Goal: Find specific page/section: Find specific page/section

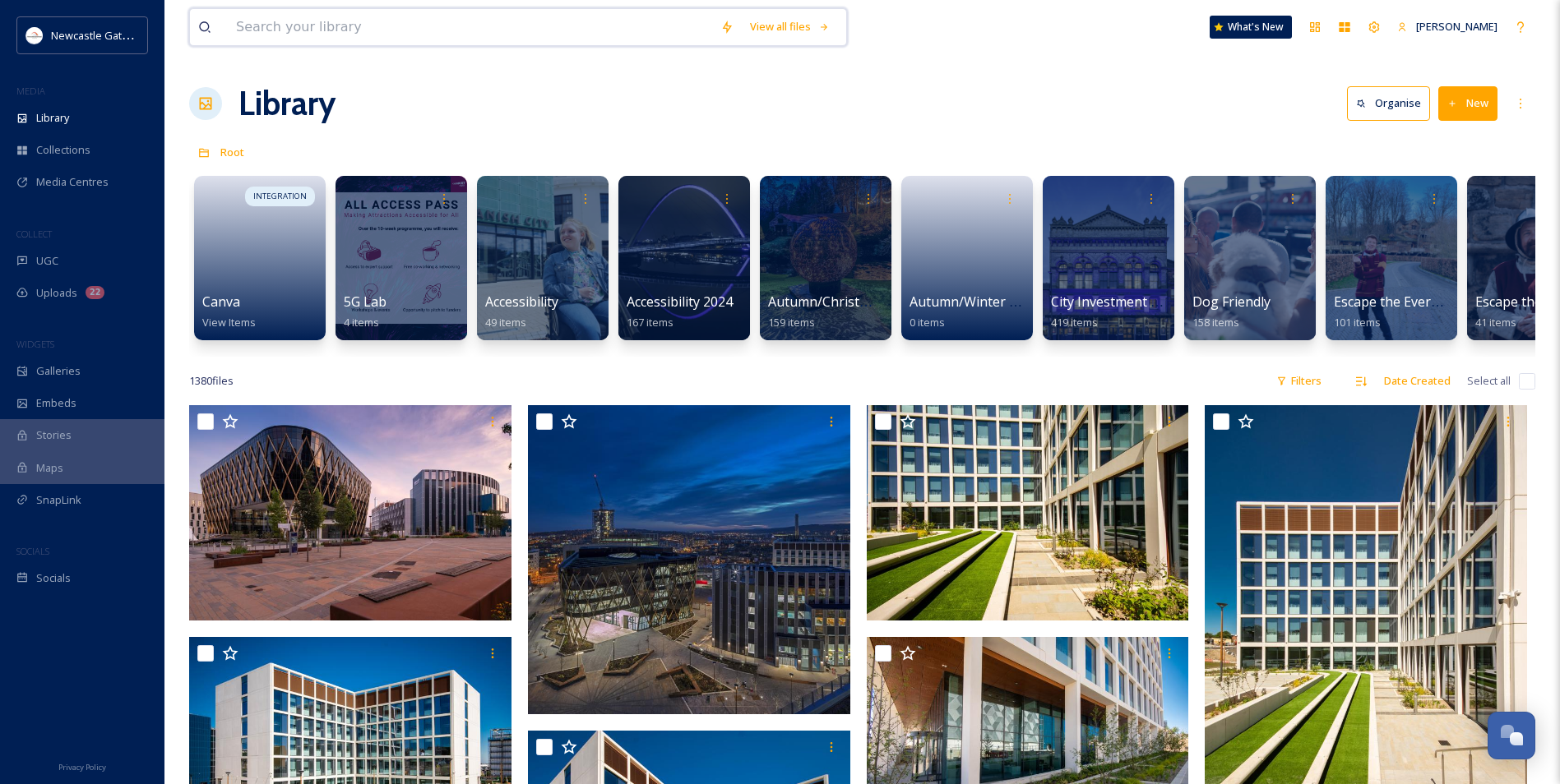
click at [287, 27] on input at bounding box center [470, 27] width 485 height 36
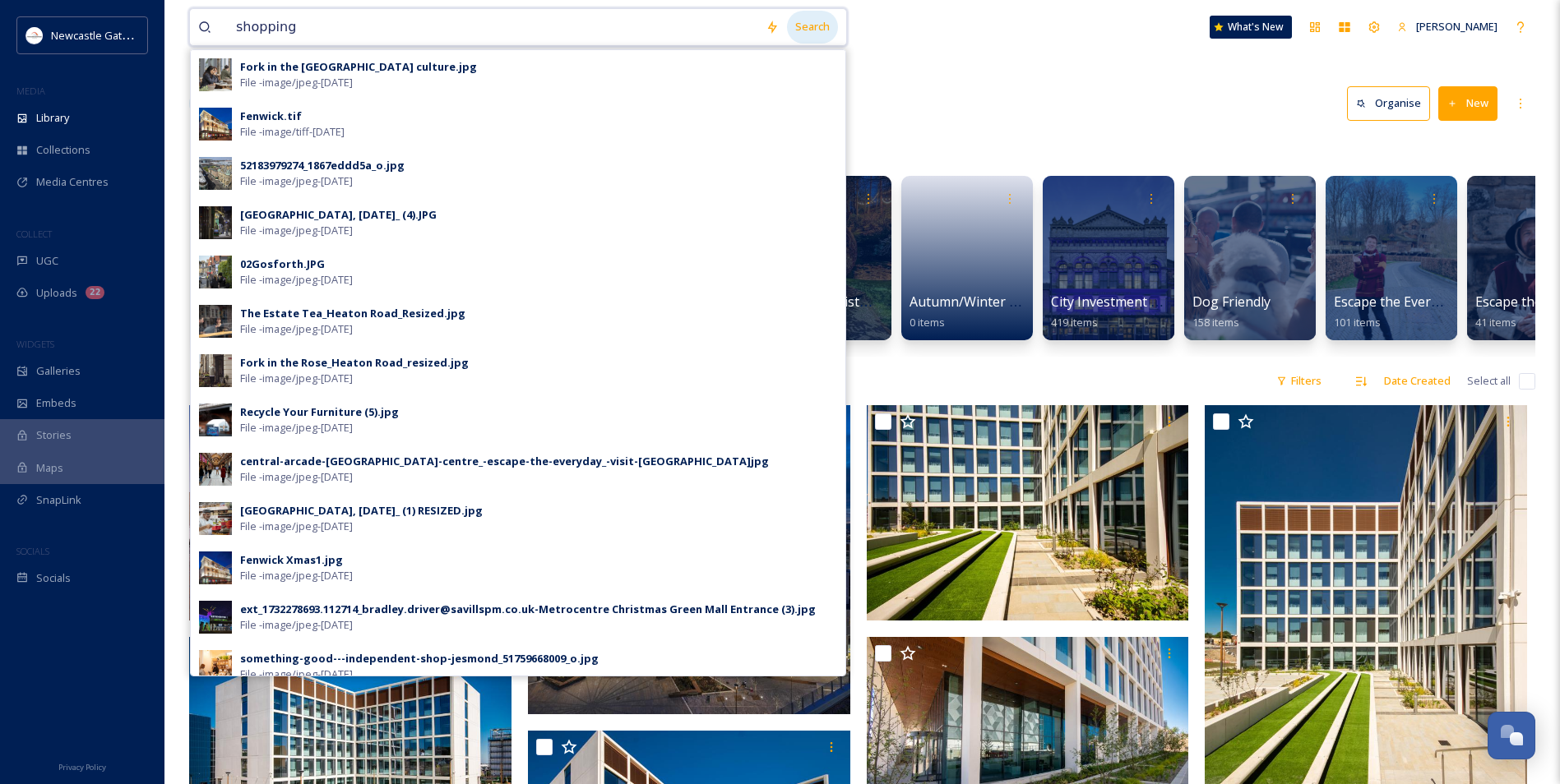
type input "shopping"
click at [822, 20] on div "Search" at bounding box center [812, 26] width 51 height 32
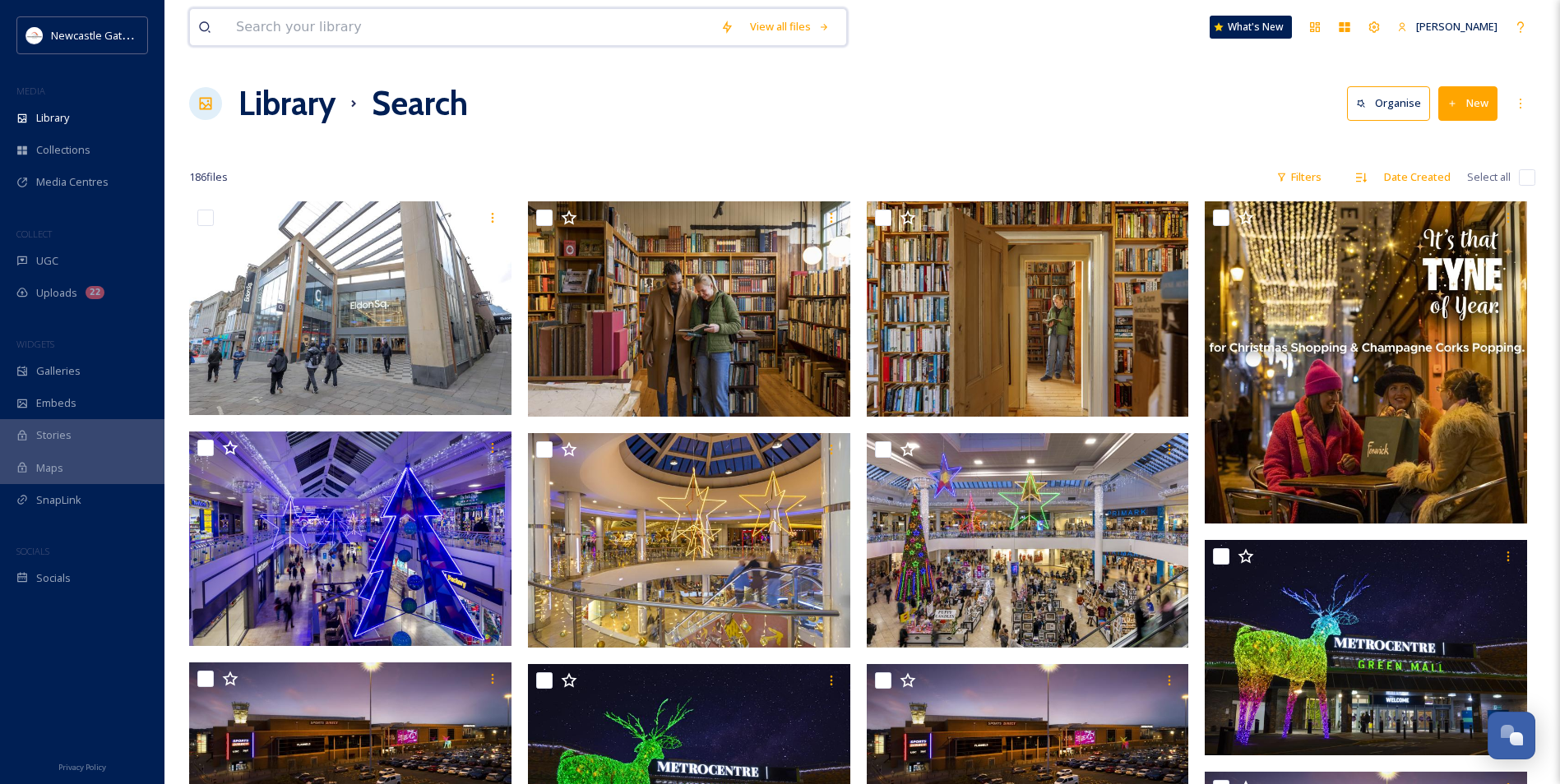
click at [410, 25] on input at bounding box center [470, 27] width 485 height 36
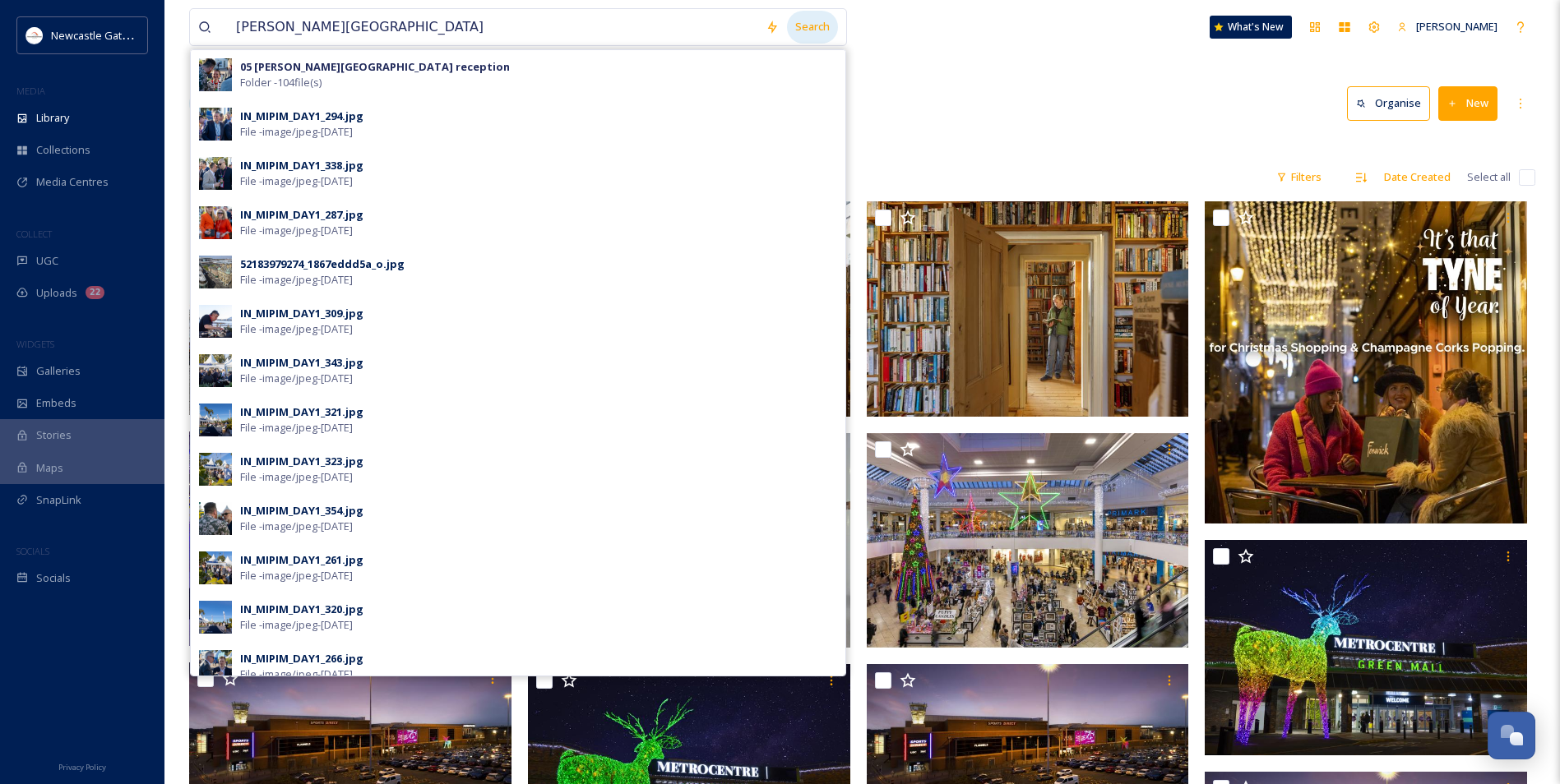
click at [812, 36] on div "Search" at bounding box center [812, 26] width 51 height 32
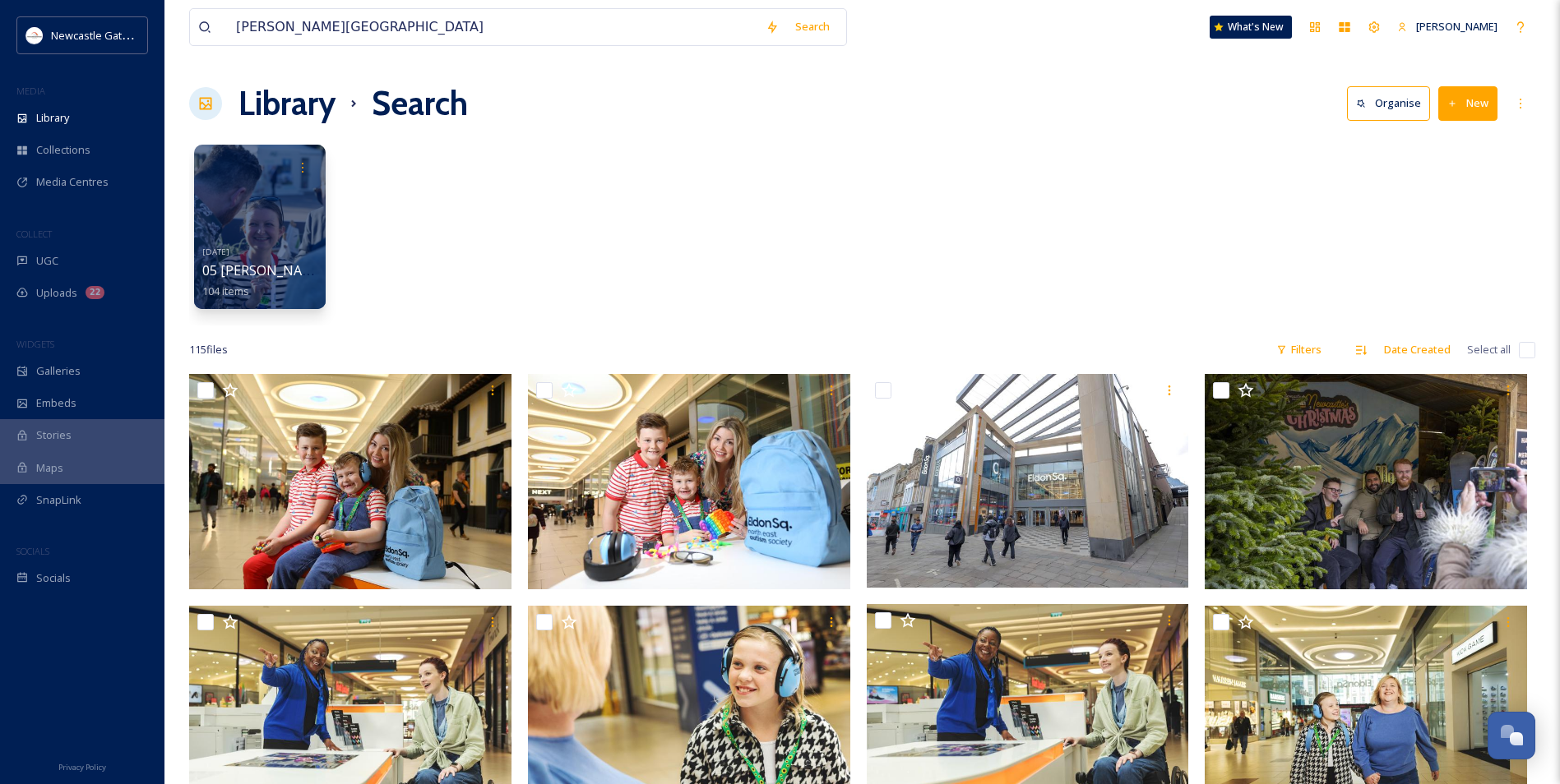
click at [997, 159] on div "[DATE] 05 [PERSON_NAME][GEOGRAPHIC_DATA] reception 104 items" at bounding box center [862, 231] width 1346 height 189
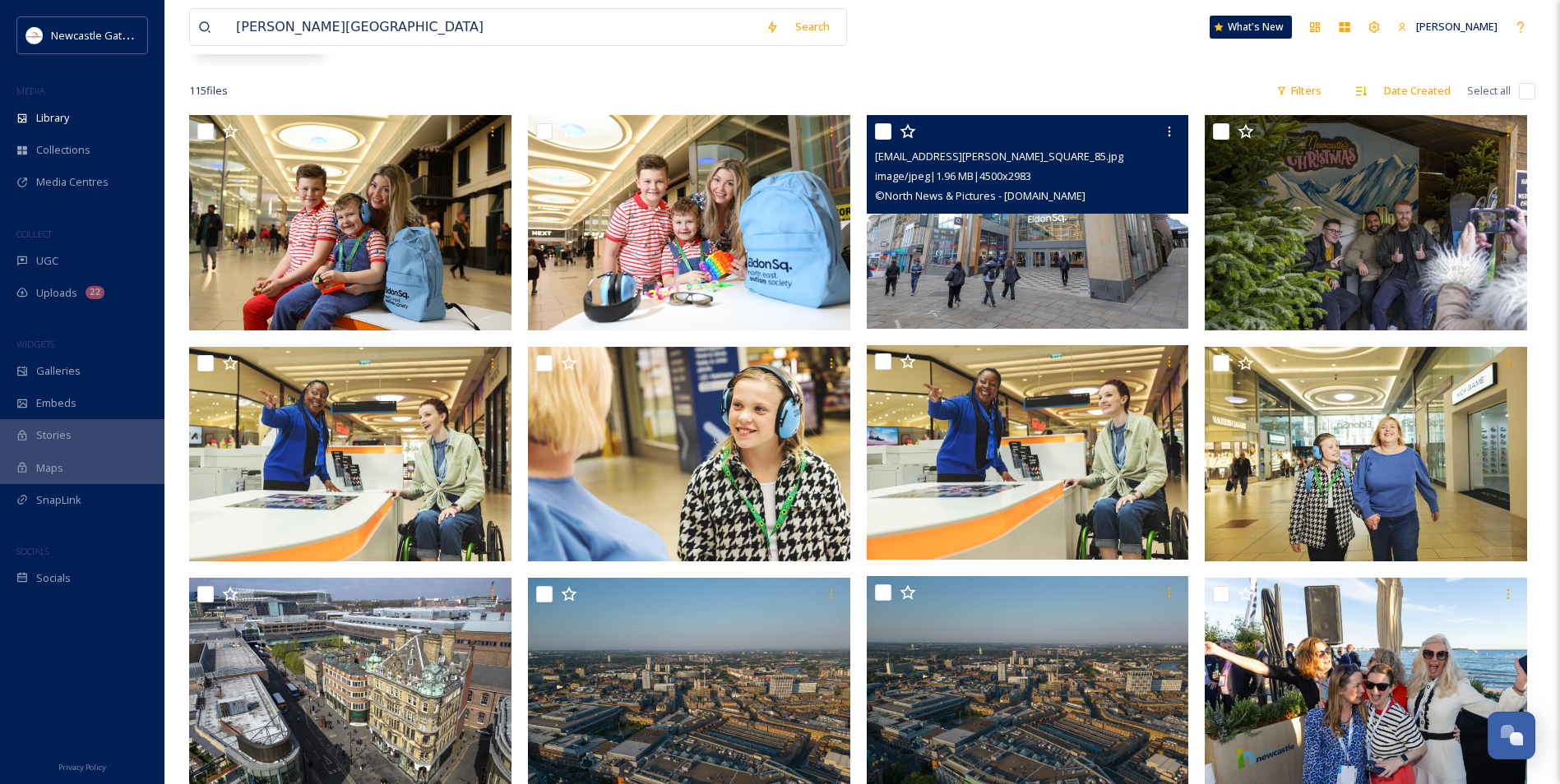
scroll to position [165, 0]
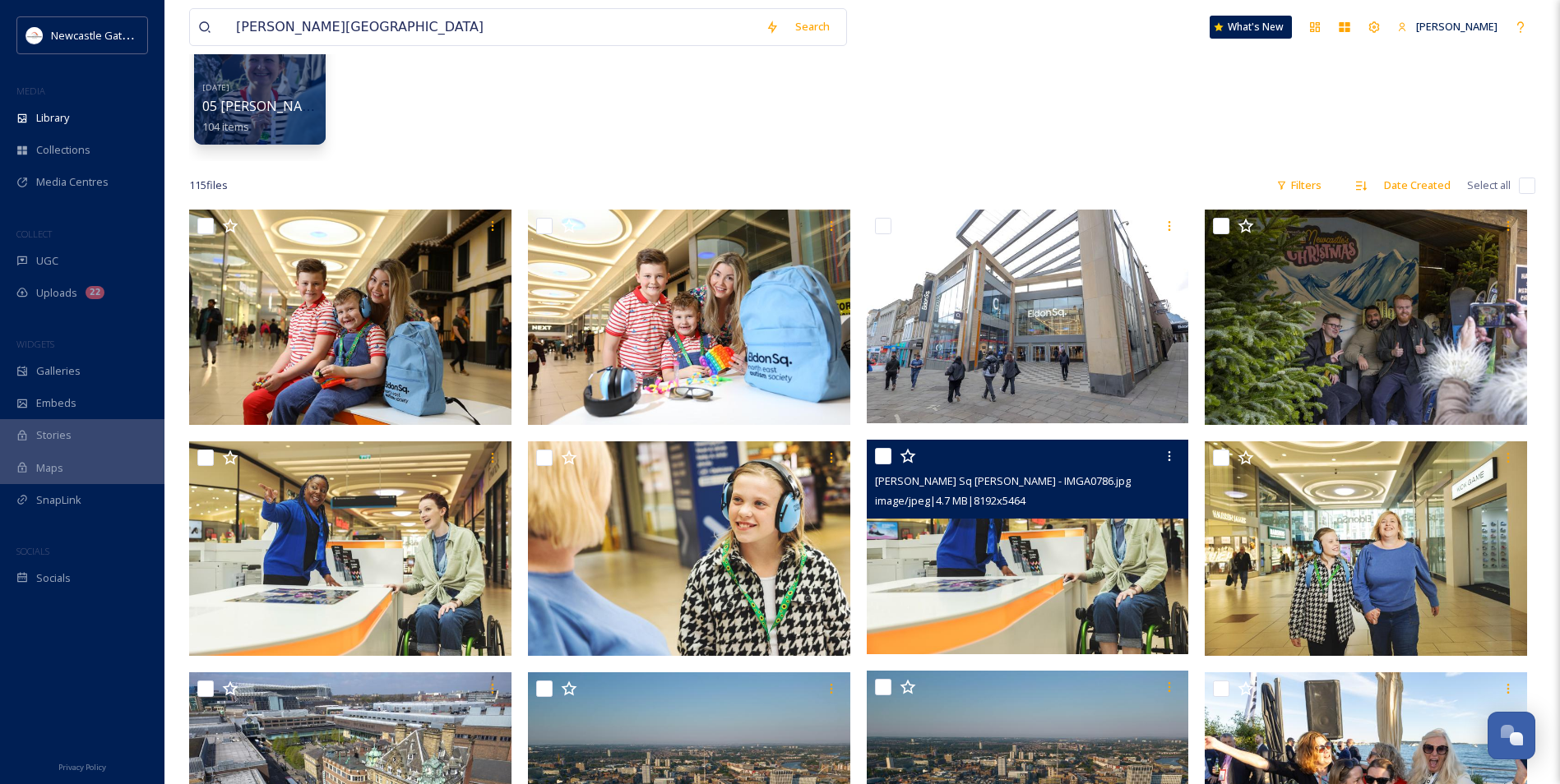
click at [1055, 562] on img at bounding box center [1028, 547] width 323 height 215
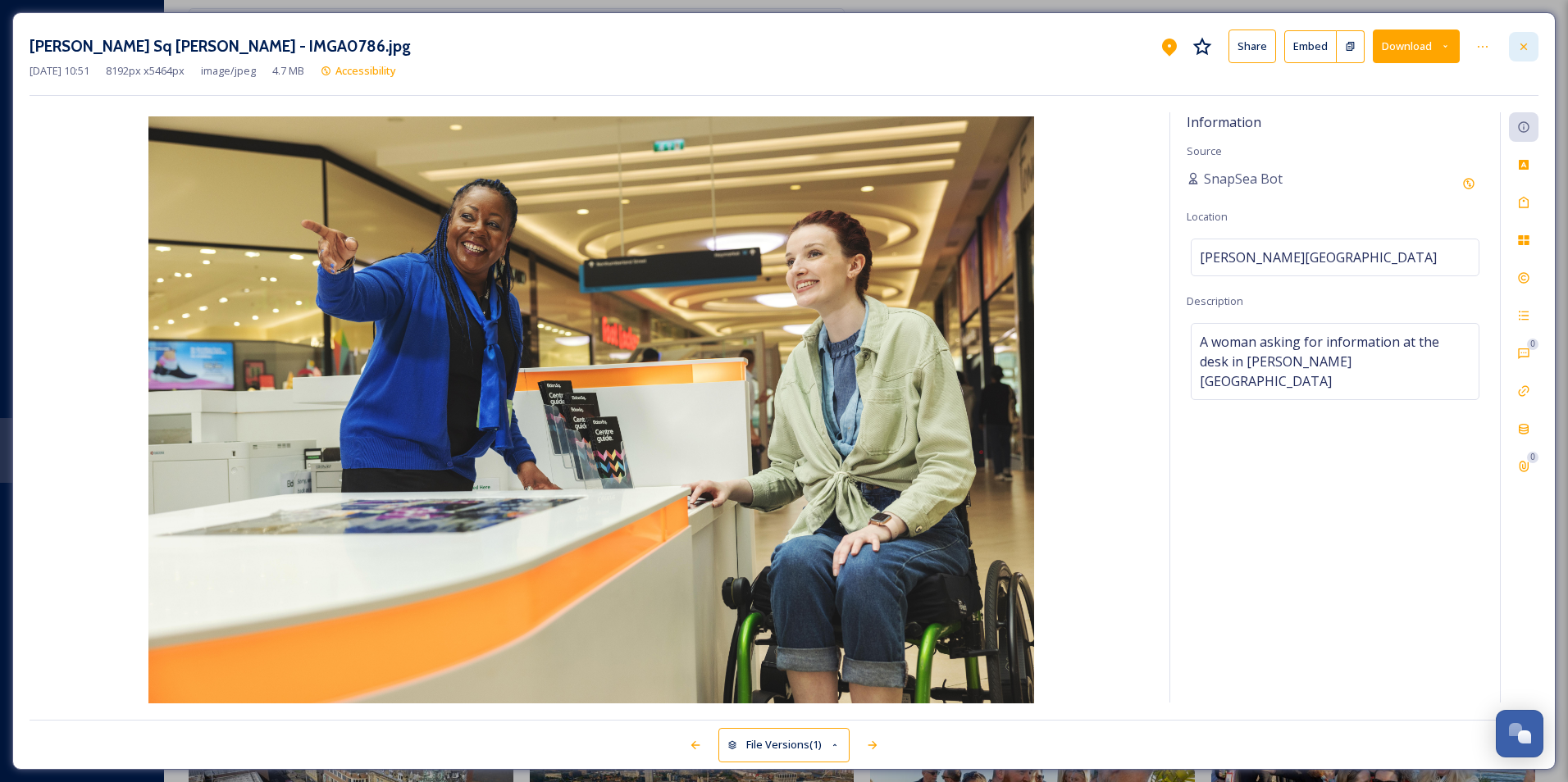
click at [1527, 54] on div at bounding box center [1524, 46] width 30 height 30
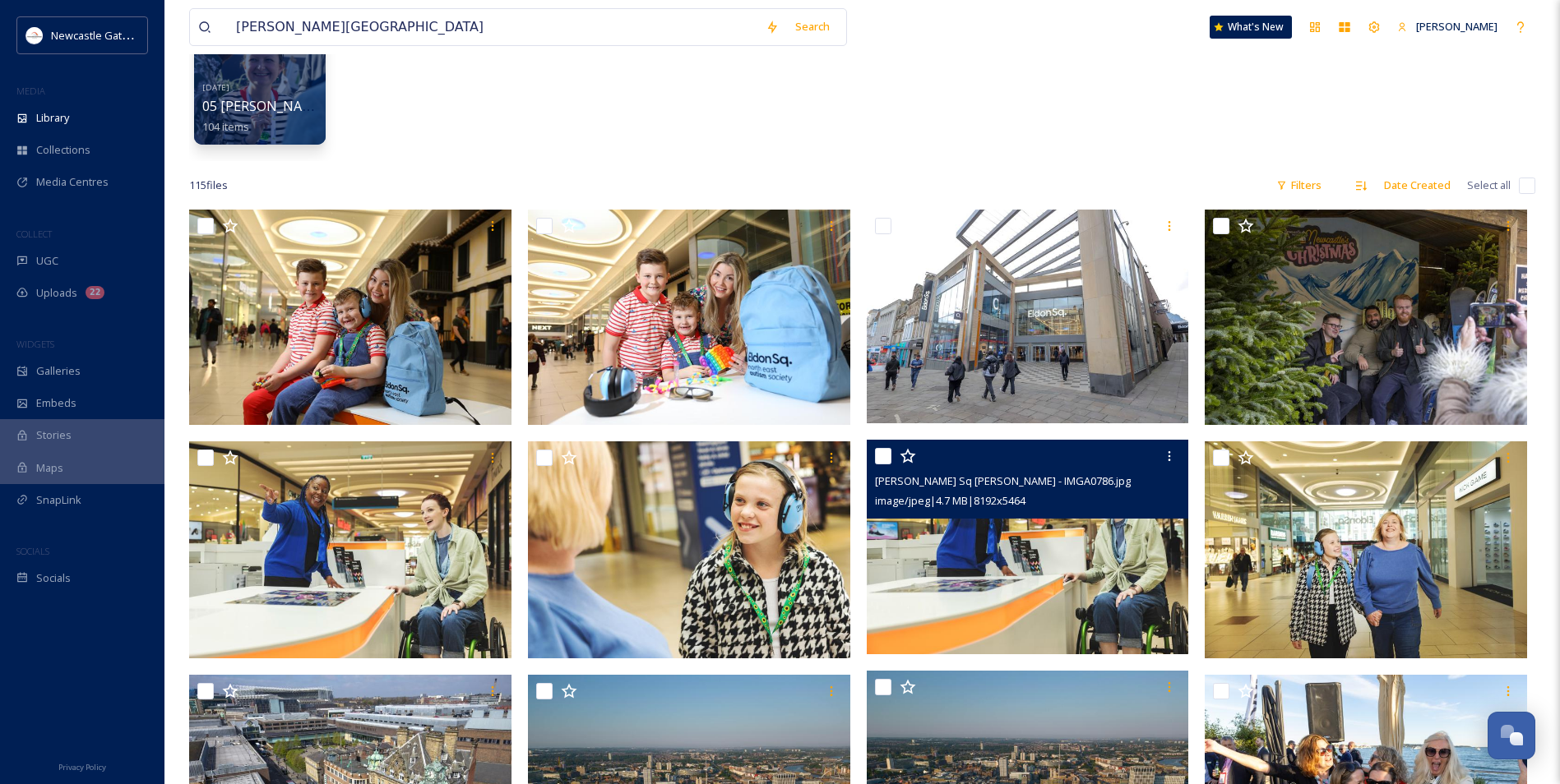
click at [535, 149] on div "[DATE] 05 [PERSON_NAME][GEOGRAPHIC_DATA] reception 104 items" at bounding box center [862, 66] width 1346 height 189
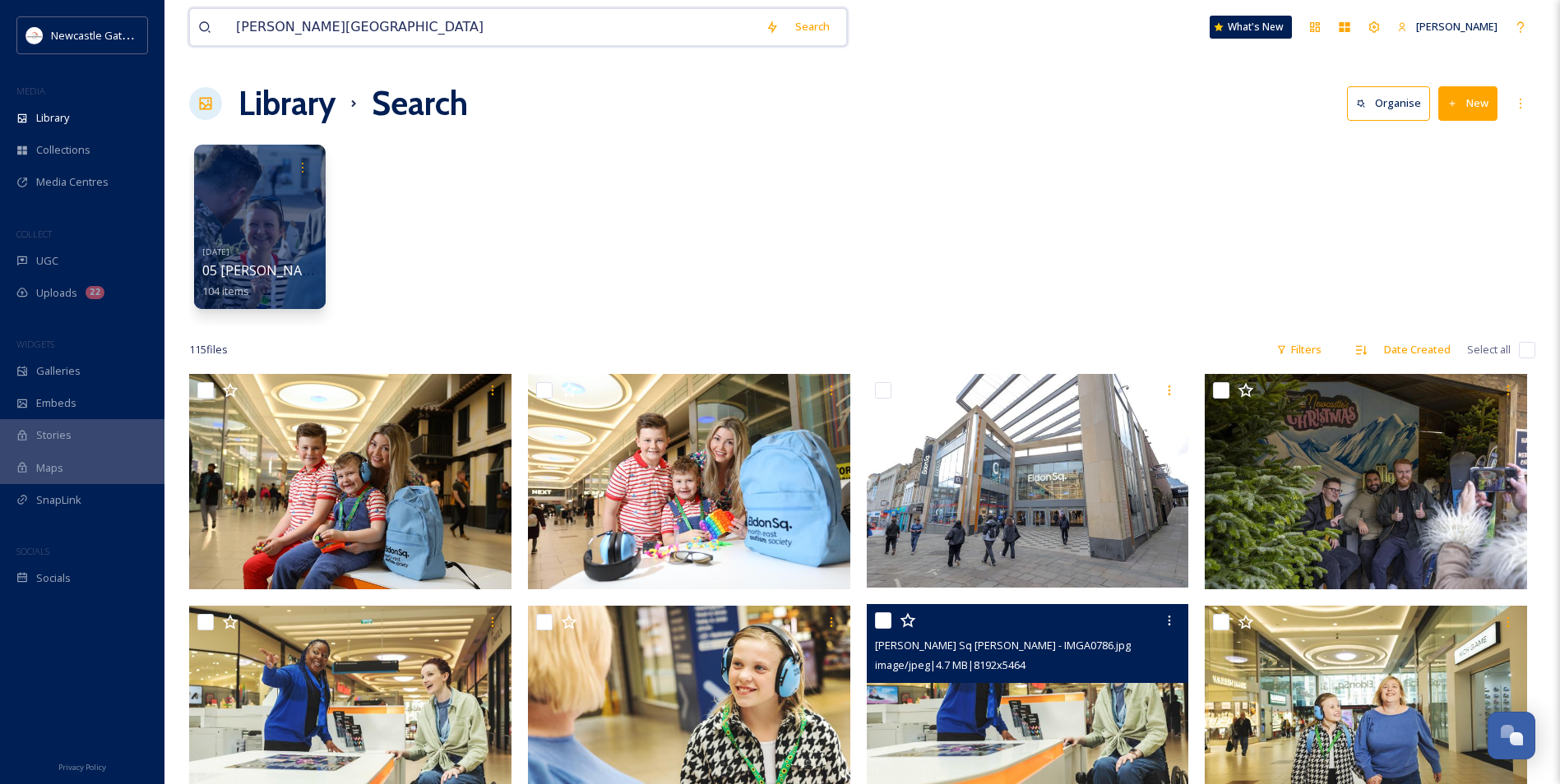
click at [360, 30] on input "[PERSON_NAME][GEOGRAPHIC_DATA]" at bounding box center [493, 27] width 529 height 36
drag, startPoint x: 354, startPoint y: 29, endPoint x: 236, endPoint y: 33, distance: 118.1
click at [228, 37] on input "[PERSON_NAME][GEOGRAPHIC_DATA]" at bounding box center [493, 27] width 529 height 36
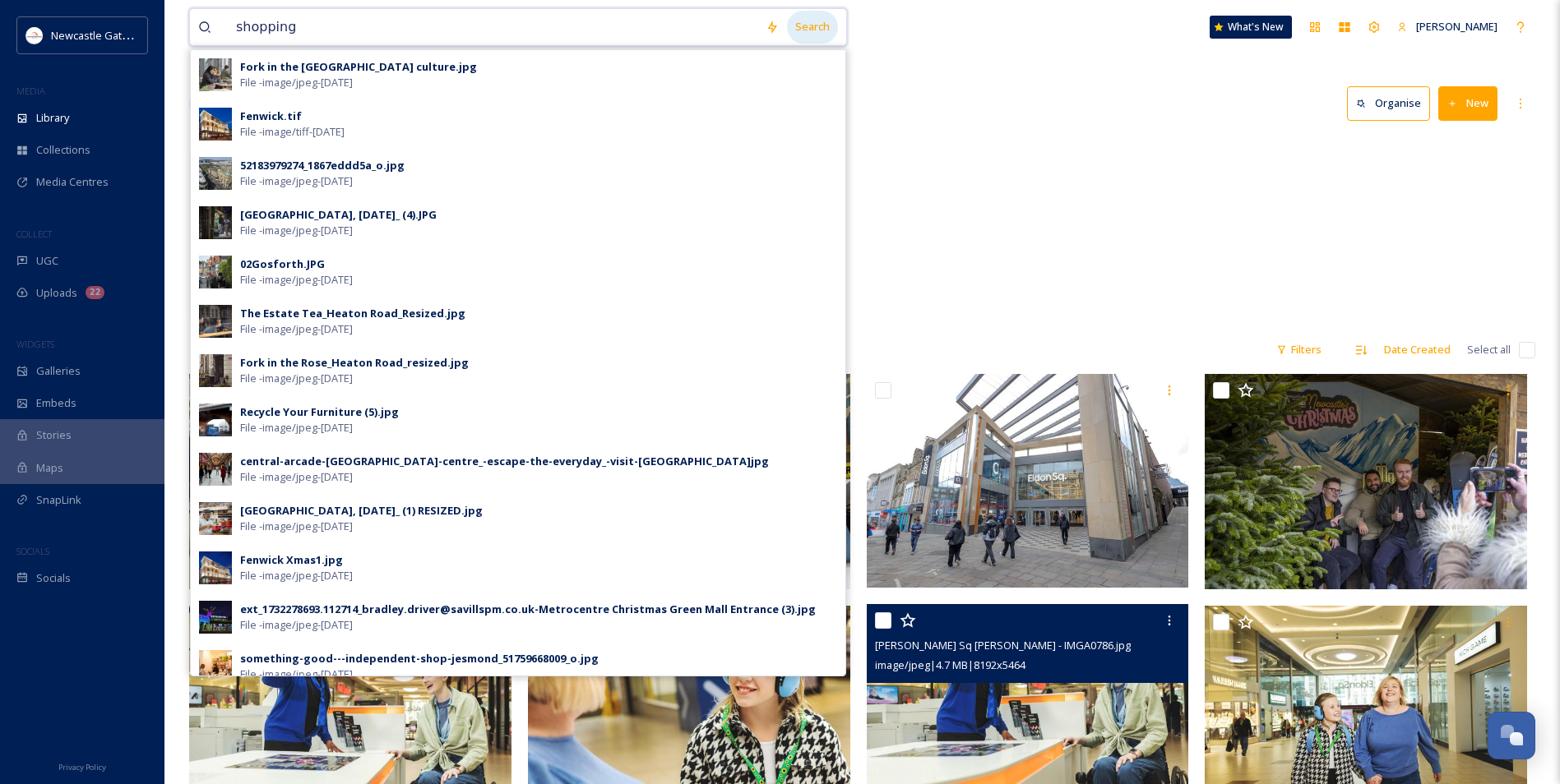
type input "shopping"
click at [808, 23] on div "Search" at bounding box center [812, 26] width 51 height 32
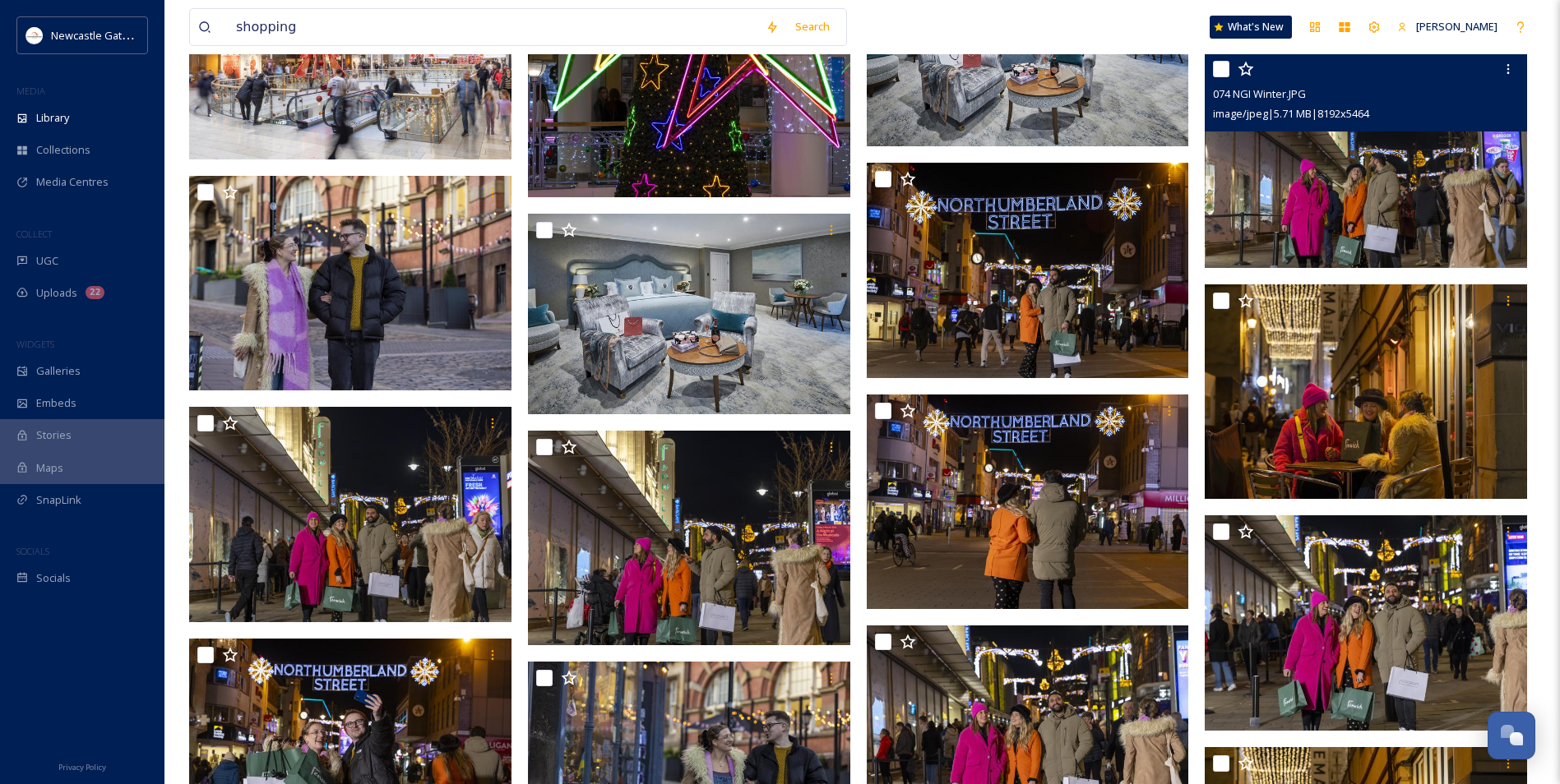
scroll to position [1727, 0]
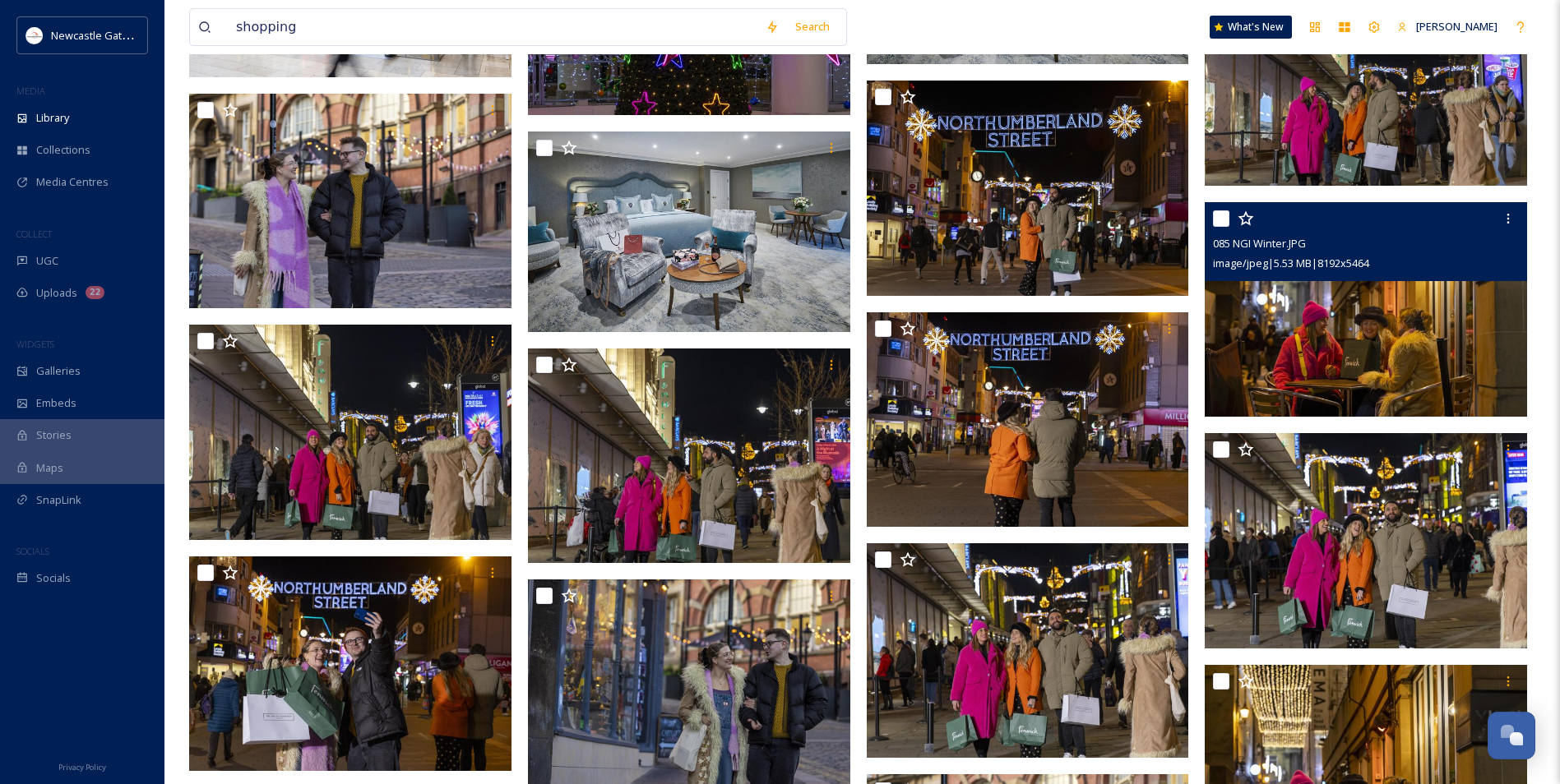
click at [1400, 377] on img at bounding box center [1366, 310] width 323 height 215
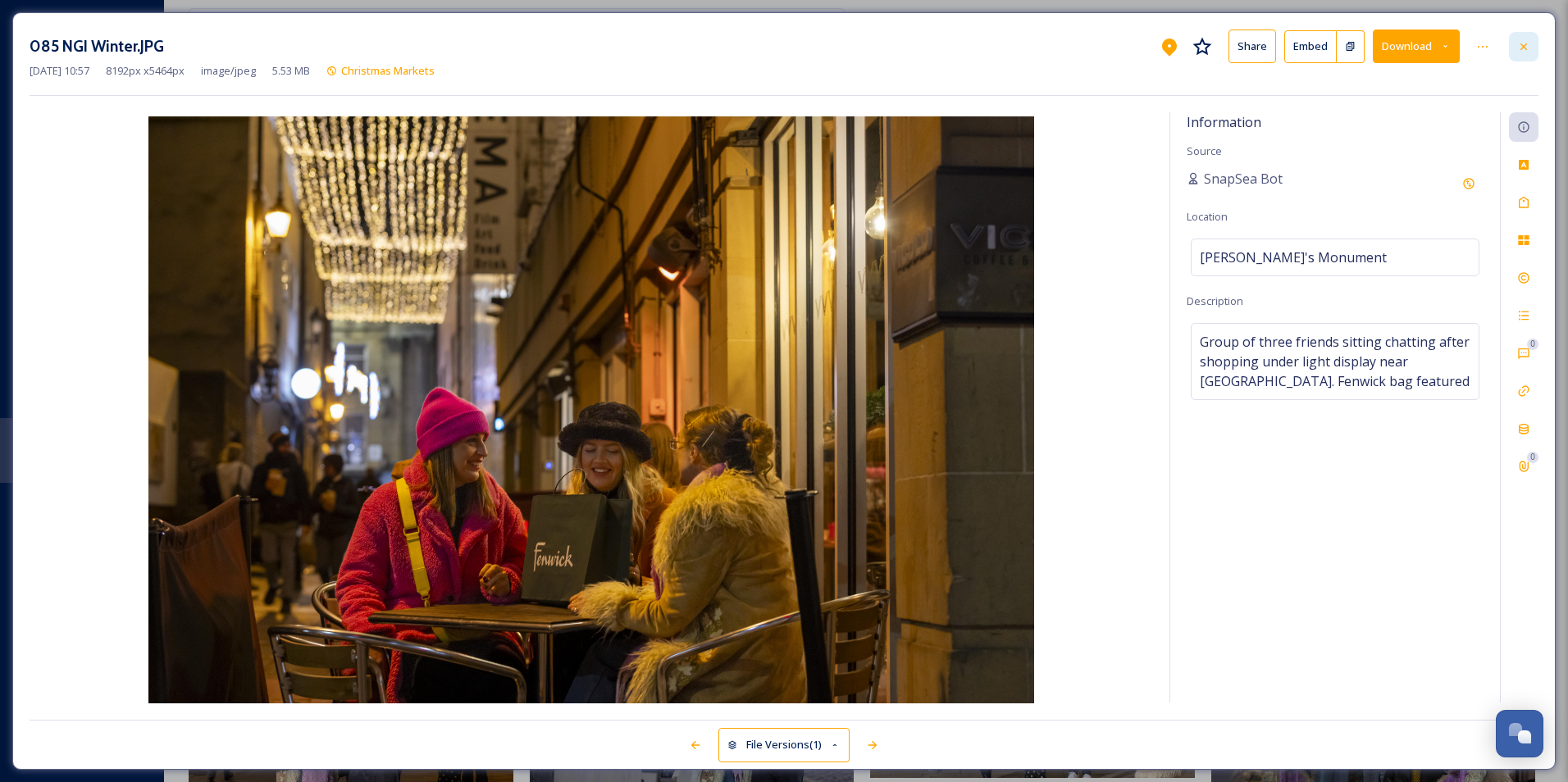
click at [1526, 52] on icon at bounding box center [1523, 46] width 13 height 13
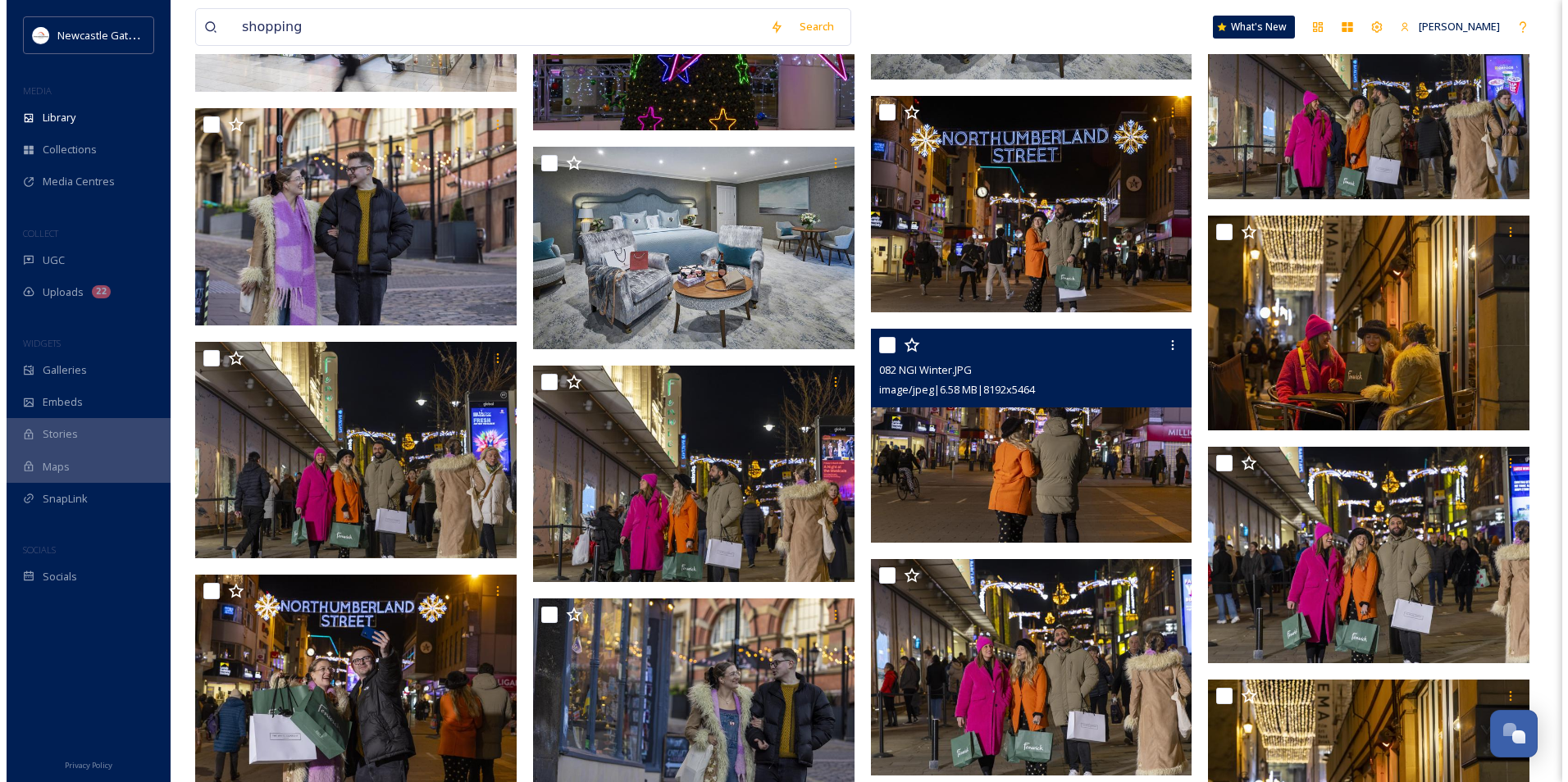
scroll to position [1804, 0]
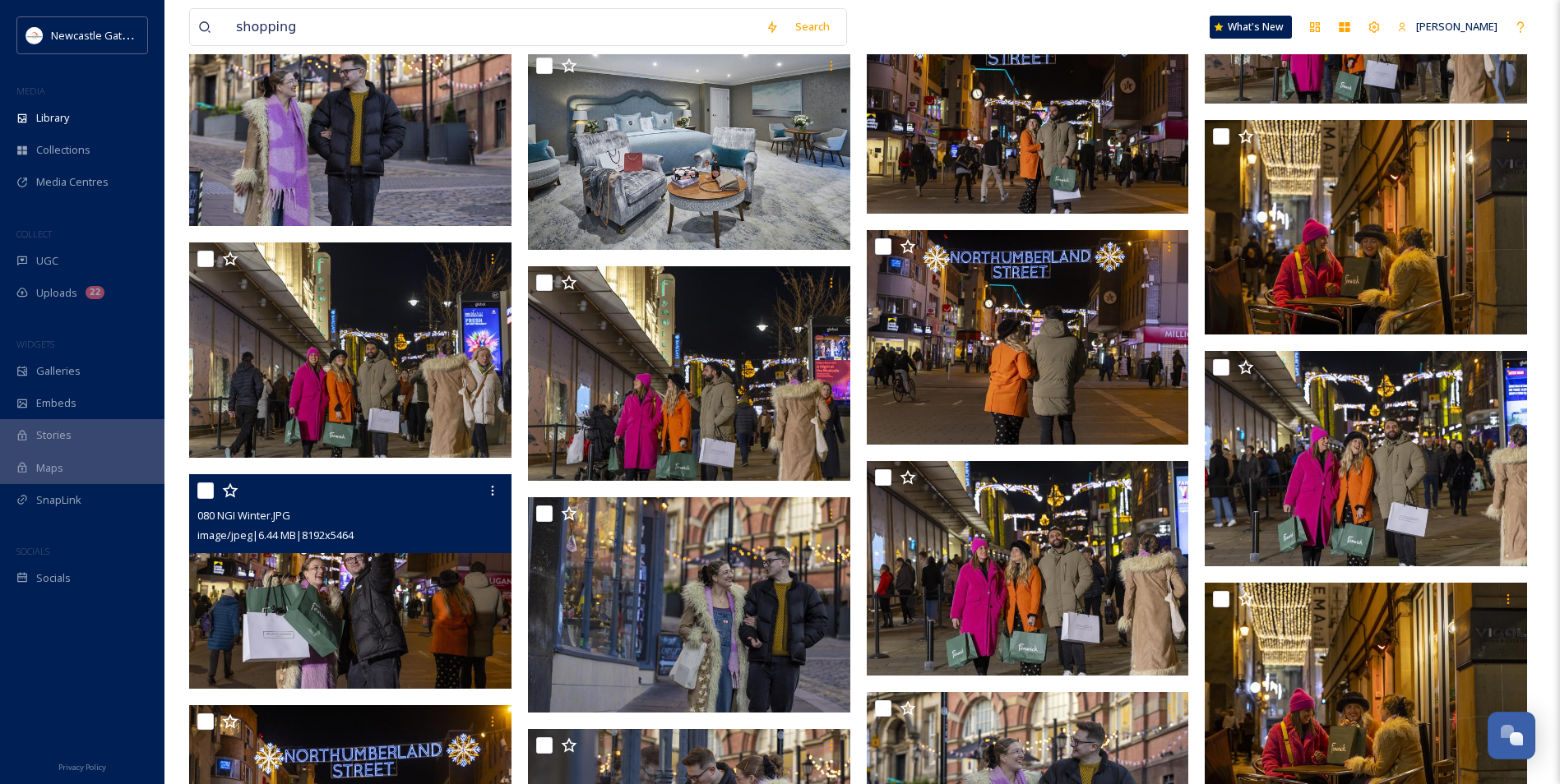
click at [419, 612] on img at bounding box center [350, 582] width 323 height 215
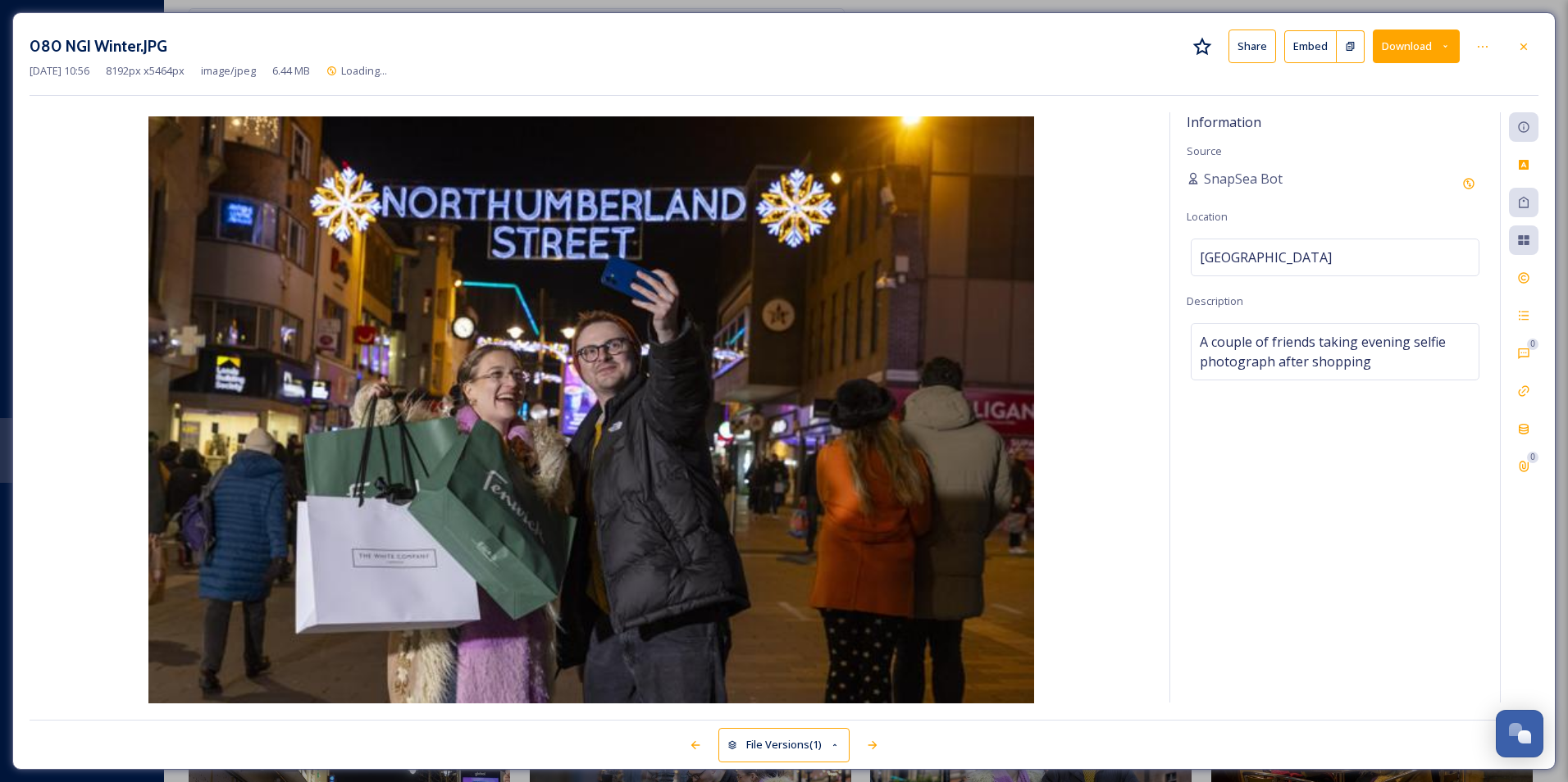
scroll to position [1819, 0]
